Goal: Obtain resource: Obtain resource

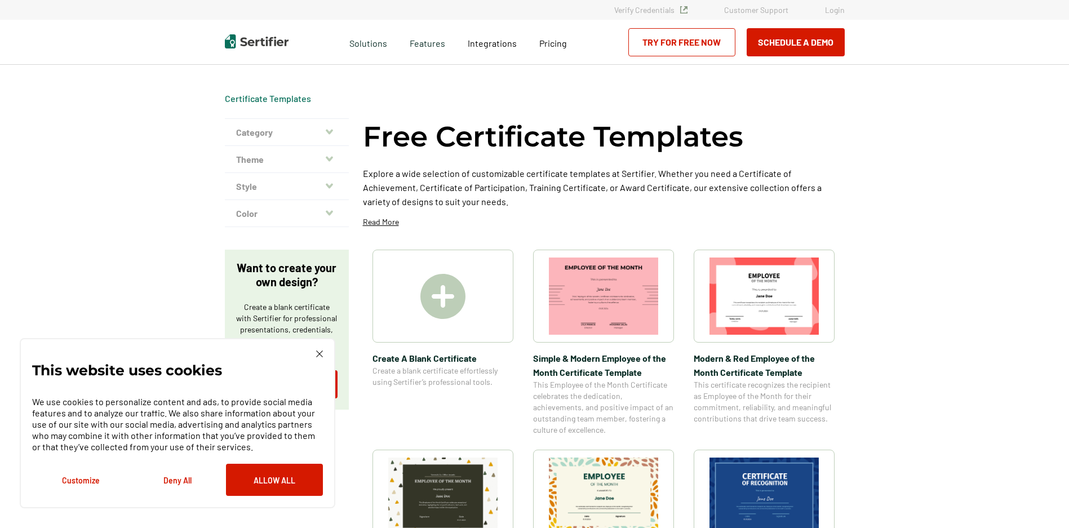
click at [589, 297] on img at bounding box center [603, 296] width 109 height 77
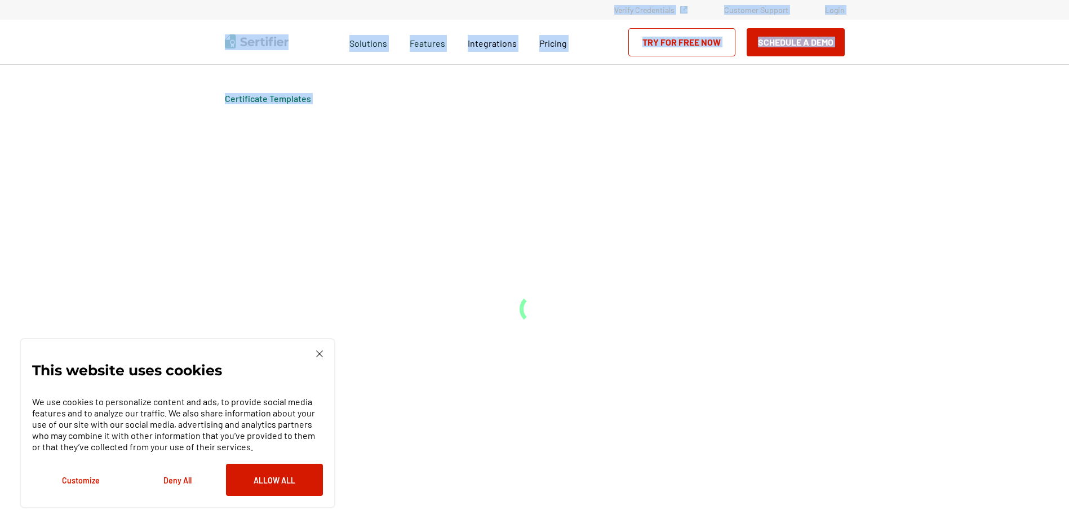
click at [589, 297] on div "Certificate Templates" at bounding box center [535, 296] width 676 height 463
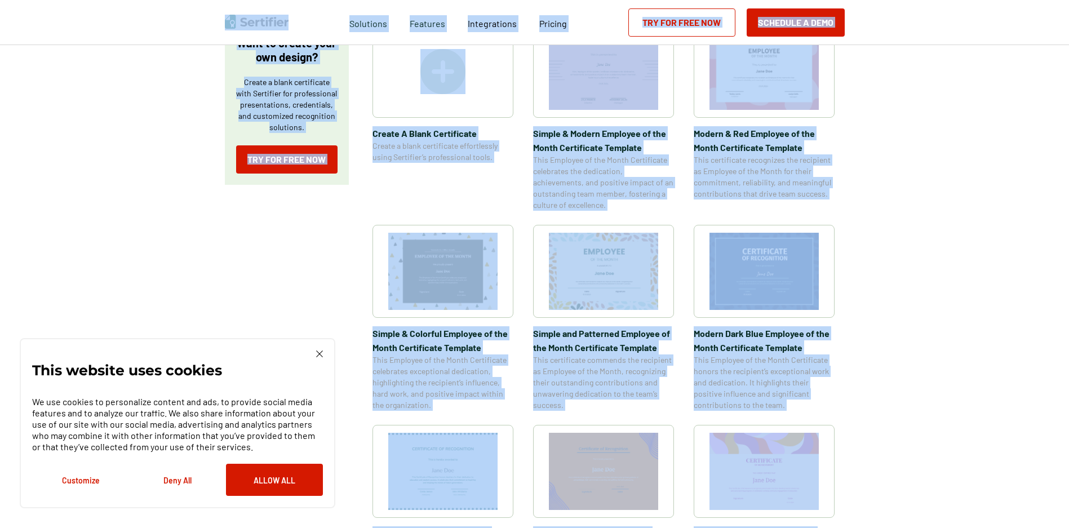
scroll to position [225, 0]
click at [789, 483] on img at bounding box center [764, 470] width 109 height 77
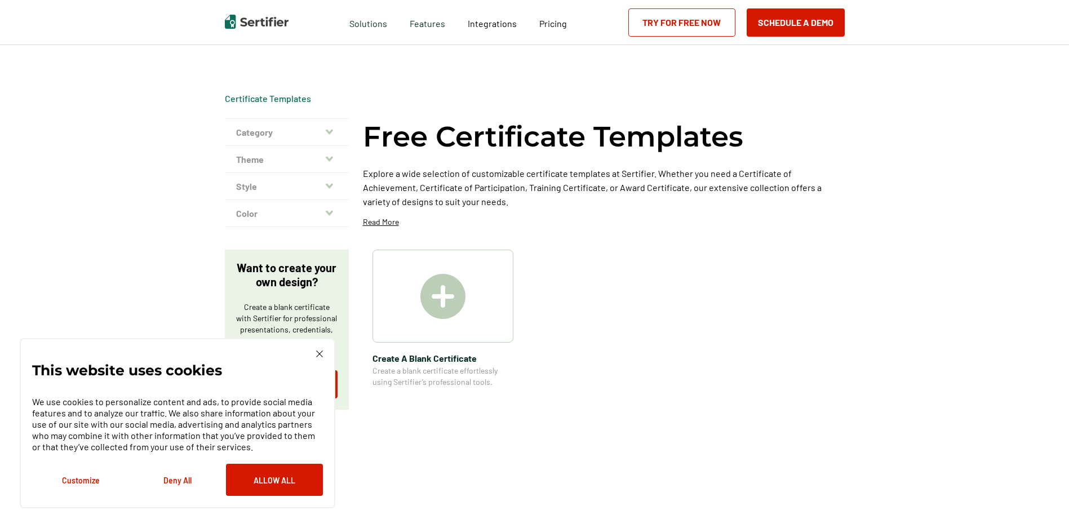
scroll to position [225, 0]
